Goal: Navigation & Orientation: Find specific page/section

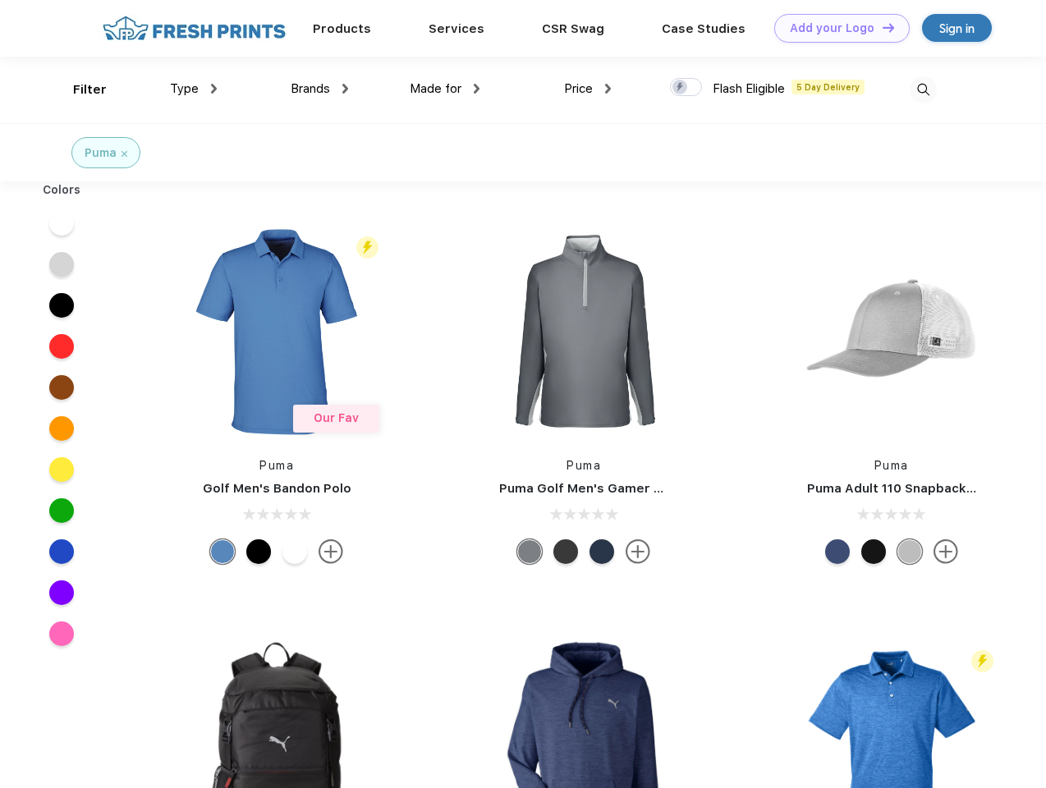
scroll to position [1, 0]
click at [835, 28] on link "Add your Logo Design Tool" at bounding box center [841, 28] width 135 height 29
click at [0, 0] on div "Design Tool" at bounding box center [0, 0] width 0 height 0
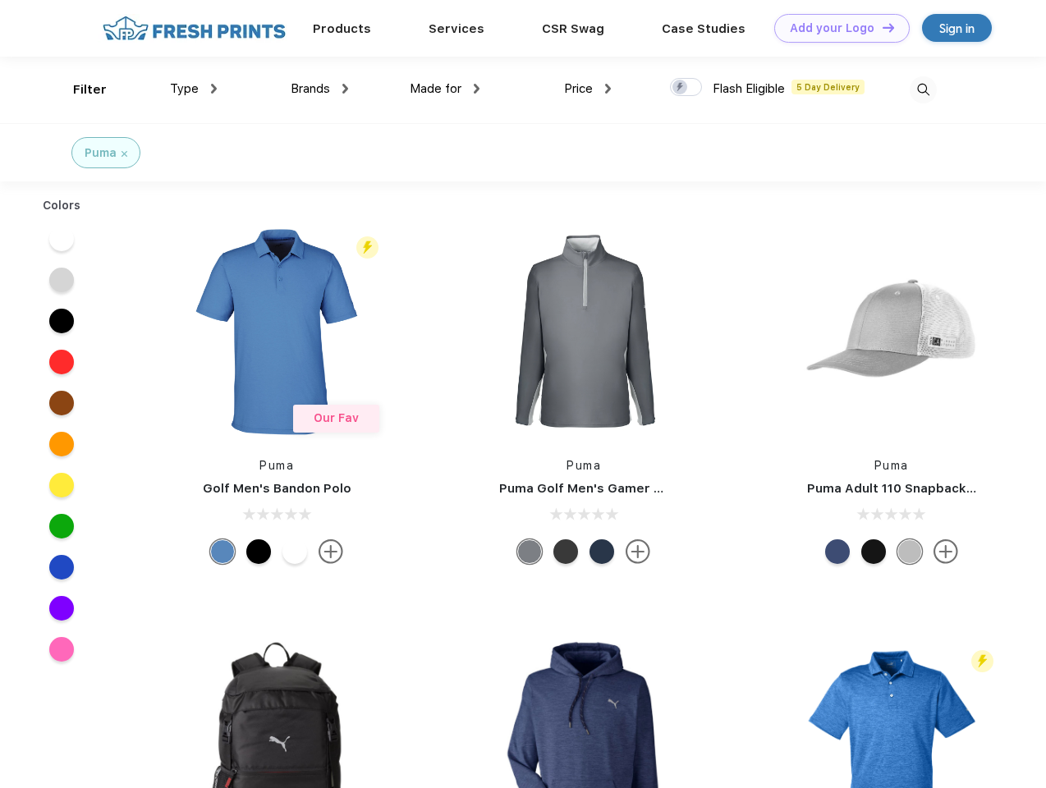
click at [881, 27] on link "Add your Logo Design Tool" at bounding box center [841, 28] width 135 height 29
click at [79, 89] on div "Filter" at bounding box center [90, 89] width 34 height 19
click at [194, 89] on span "Type" at bounding box center [184, 88] width 29 height 15
click at [319, 89] on span "Brands" at bounding box center [310, 88] width 39 height 15
click at [445, 89] on span "Made for" at bounding box center [436, 88] width 52 height 15
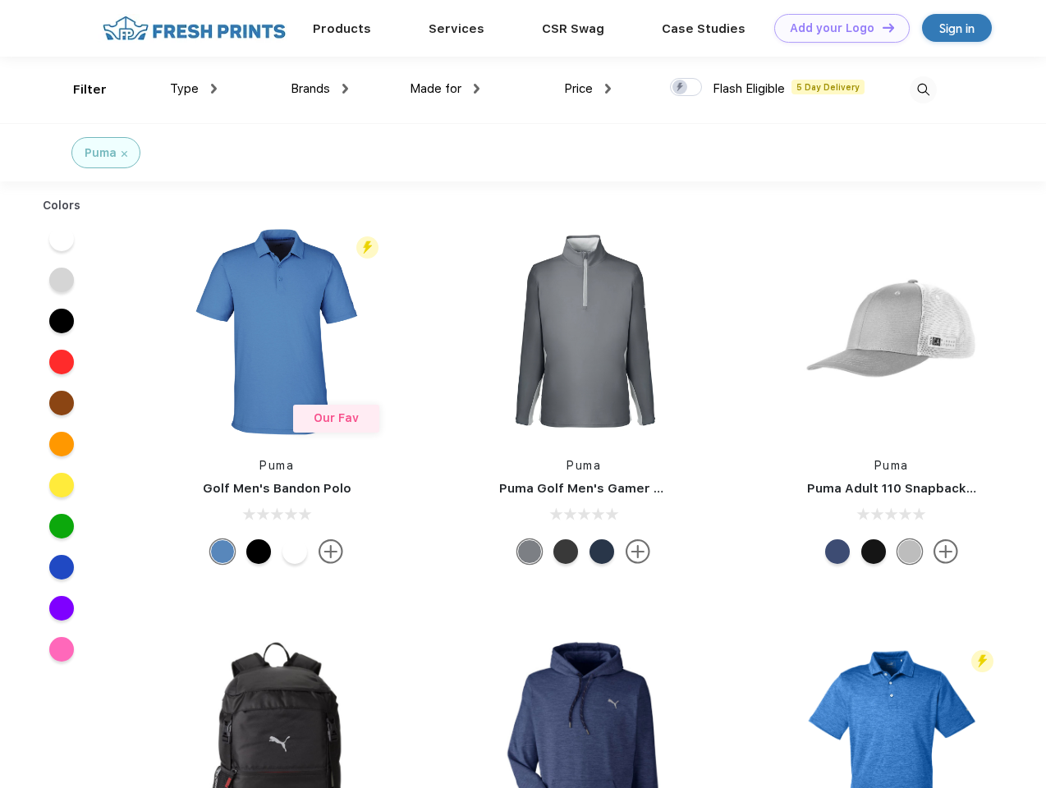
click at [588, 89] on span "Price" at bounding box center [578, 88] width 29 height 15
click at [686, 88] on div at bounding box center [686, 87] width 32 height 18
click at [680, 88] on input "checkbox" at bounding box center [675, 82] width 11 height 11
click at [922, 89] on img at bounding box center [922, 89] width 27 height 27
